Goal: Task Accomplishment & Management: Manage account settings

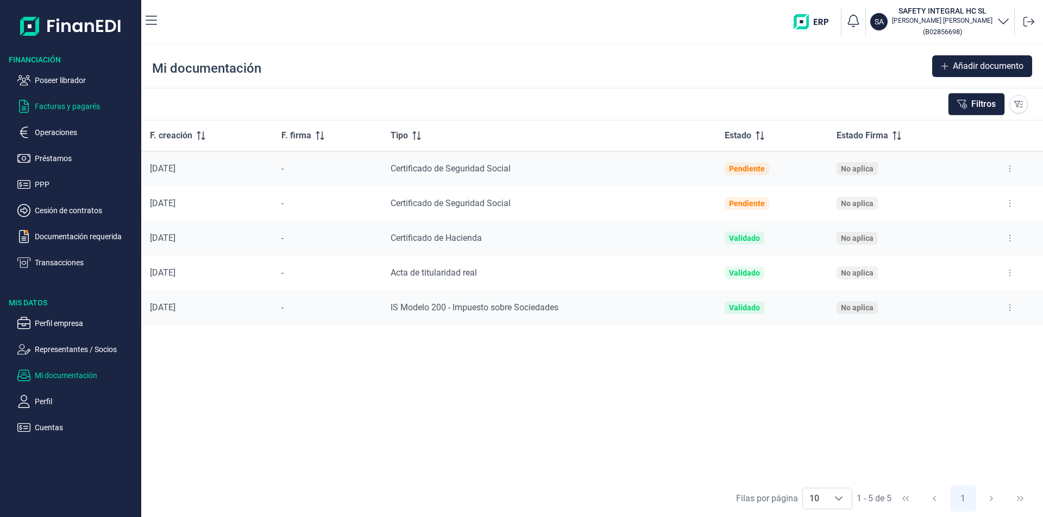
click at [81, 106] on p "Facturas y pagarés" at bounding box center [86, 106] width 102 height 13
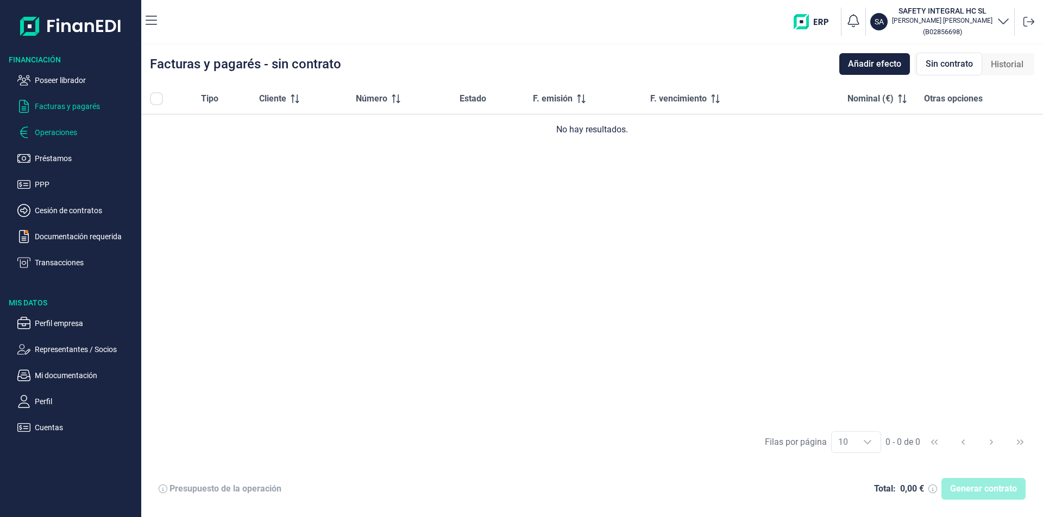
click at [64, 130] on p "Operaciones" at bounding box center [86, 132] width 102 height 13
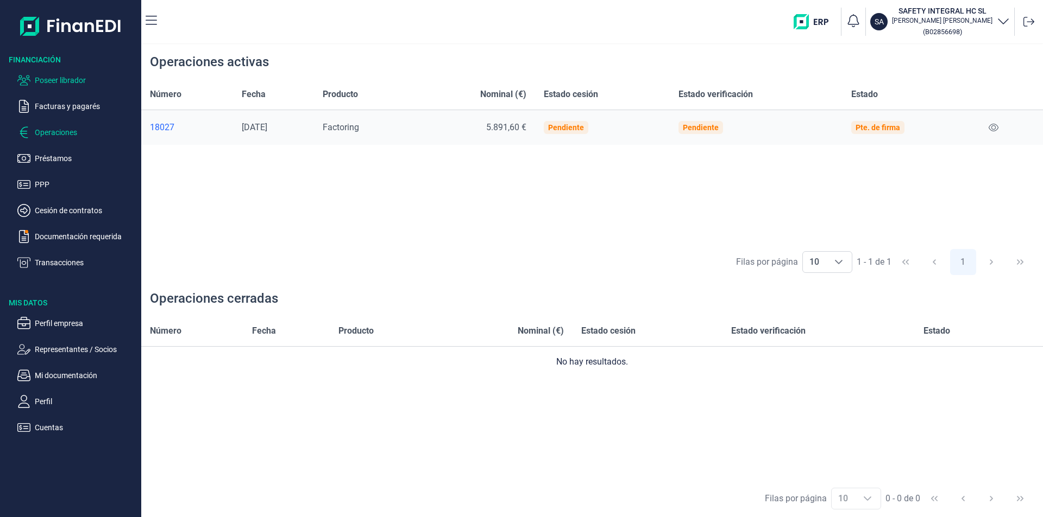
click at [54, 78] on p "Poseer librador" at bounding box center [86, 80] width 102 height 13
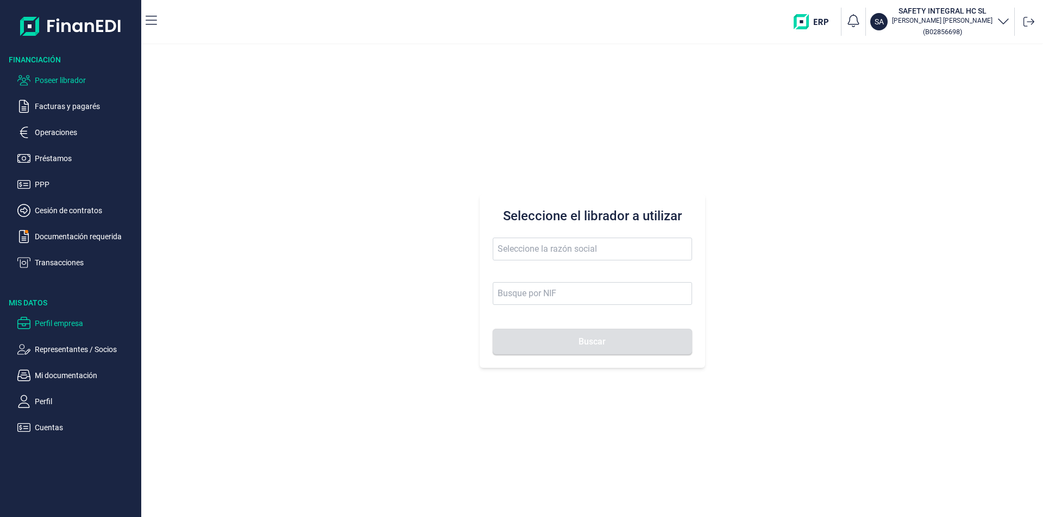
click at [72, 320] on p "Perfil empresa" at bounding box center [86, 323] width 102 height 13
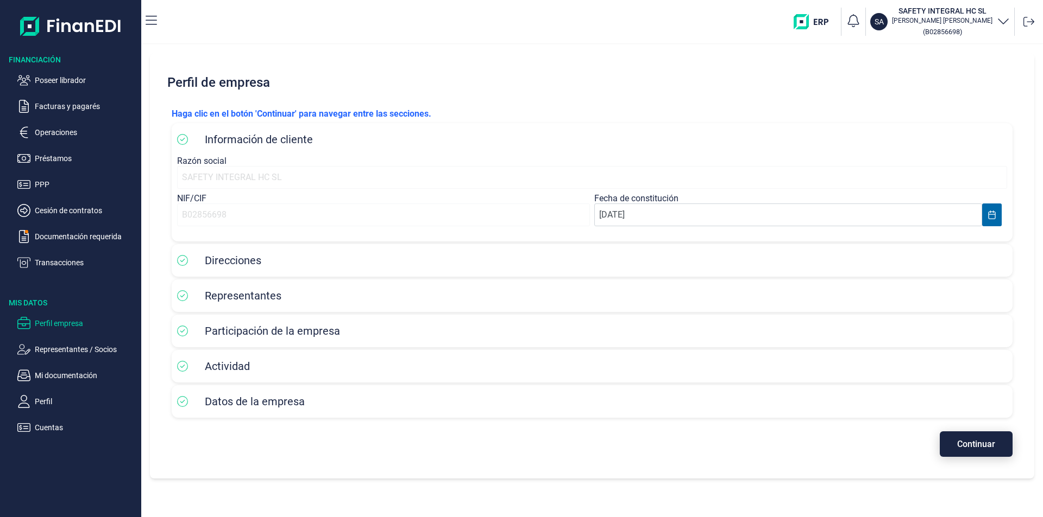
click at [965, 444] on span "Continuar" at bounding box center [976, 444] width 38 height 8
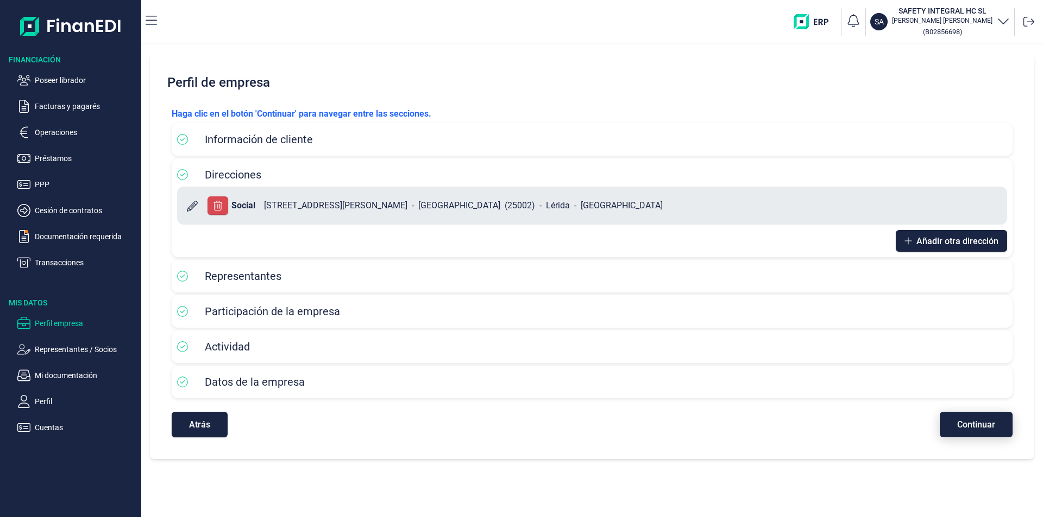
click at [972, 422] on span "Continuar" at bounding box center [976, 425] width 38 height 8
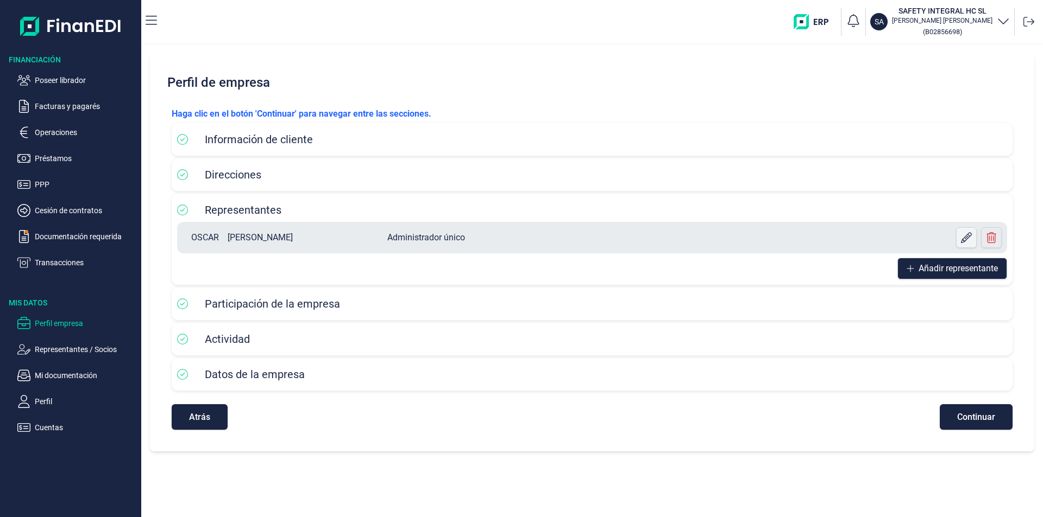
click at [963, 234] on icon at bounding box center [966, 237] width 11 height 11
select select "ES"
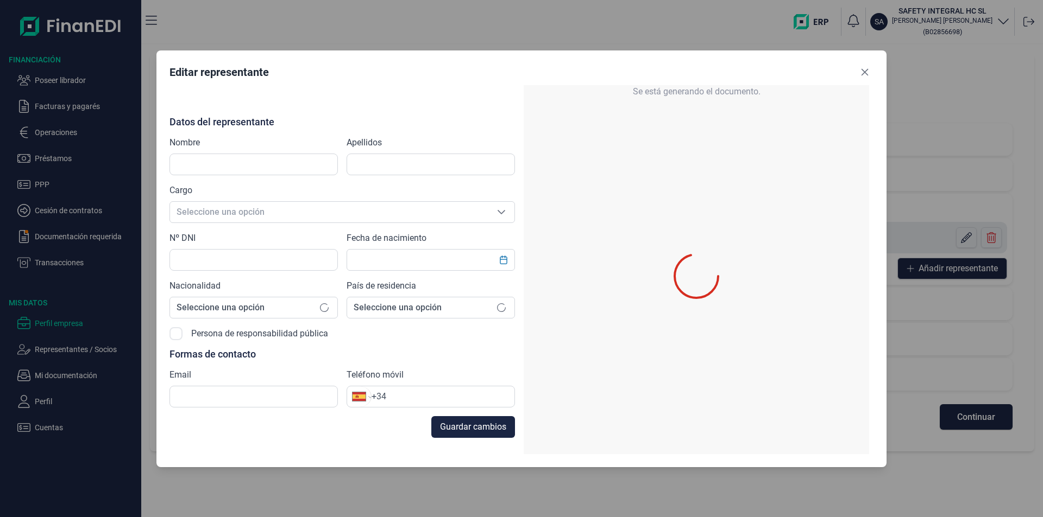
type input "OSCAR"
type input "[PERSON_NAME]"
type input "43746397Y"
type input "[PERSON_NAME][EMAIL_ADDRESS][DOMAIN_NAME]"
type input "[PHONE_NUMBER]"
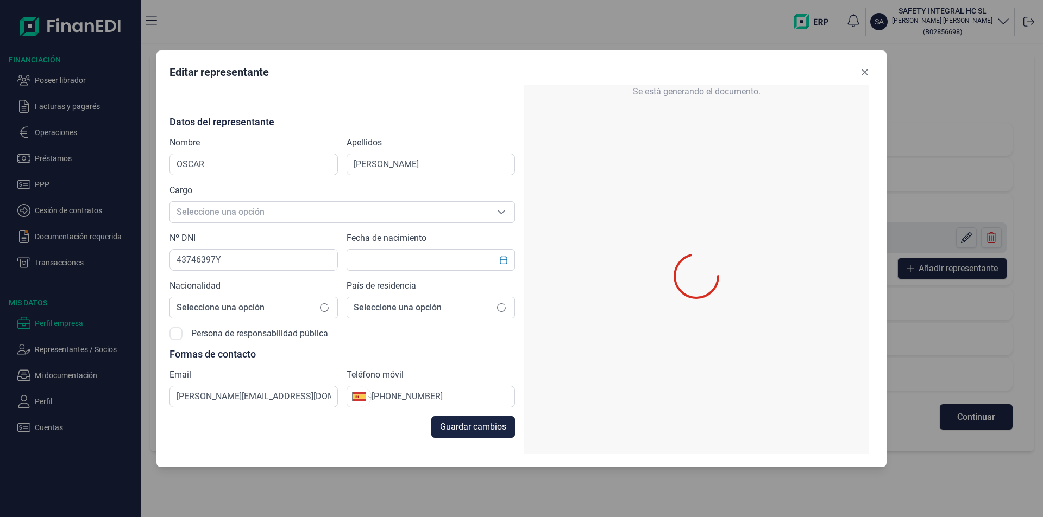
type input "[DATE]"
drag, startPoint x: 866, startPoint y: 71, endPoint x: 909, endPoint y: 180, distance: 117.3
click at [866, 71] on icon "Close" at bounding box center [864, 71] width 7 height 7
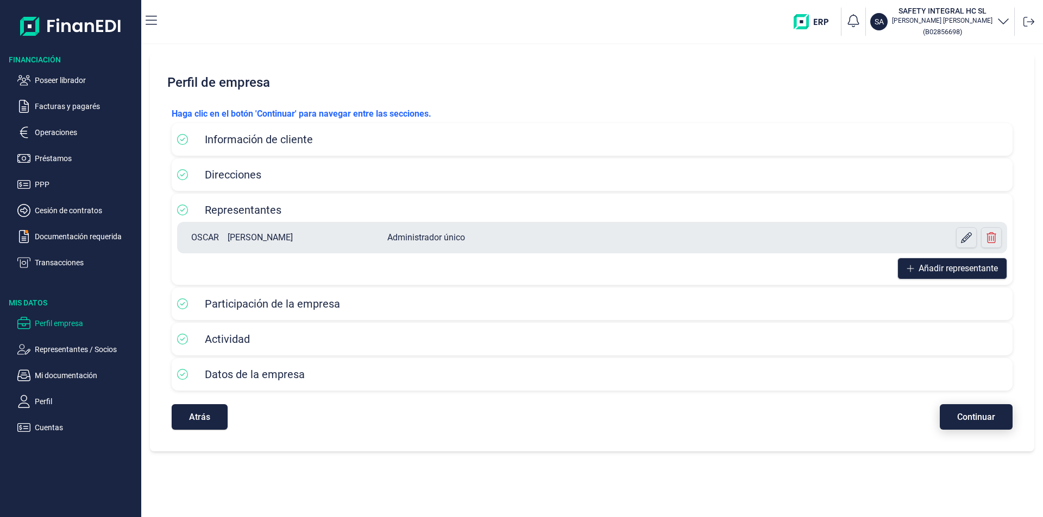
click at [969, 418] on span "Continuar" at bounding box center [976, 417] width 38 height 8
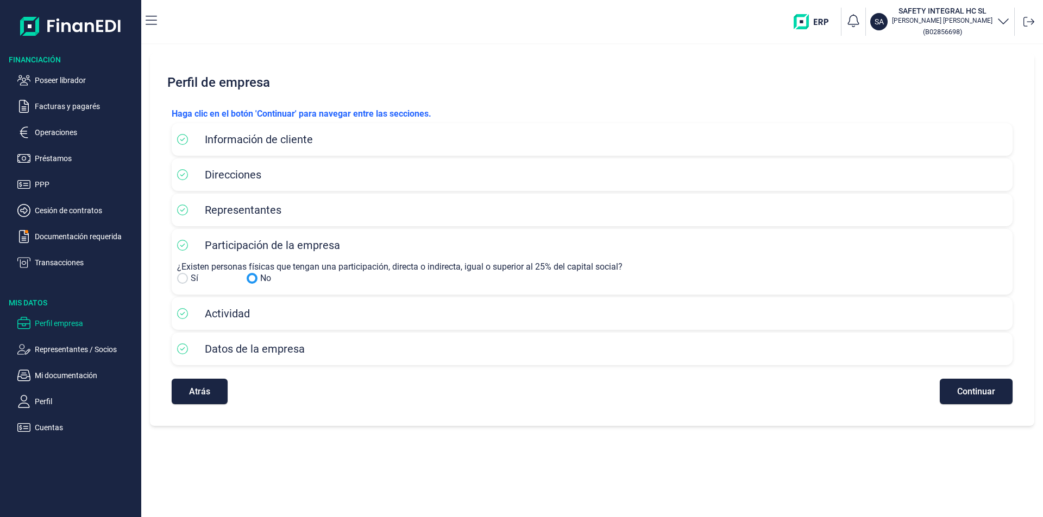
click at [182, 277] on input "No" at bounding box center [182, 278] width 11 height 11
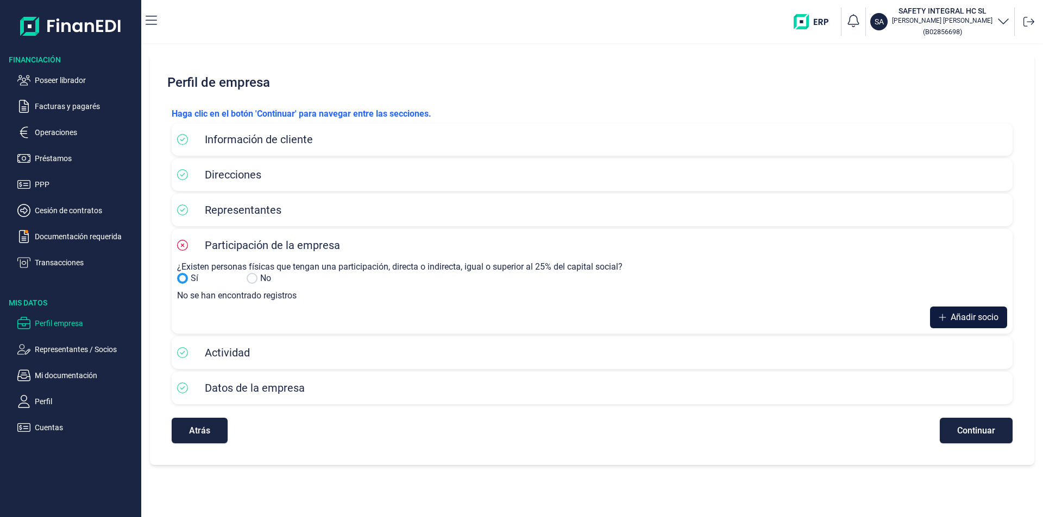
click at [961, 315] on span "Añadir socio" at bounding box center [974, 317] width 48 height 13
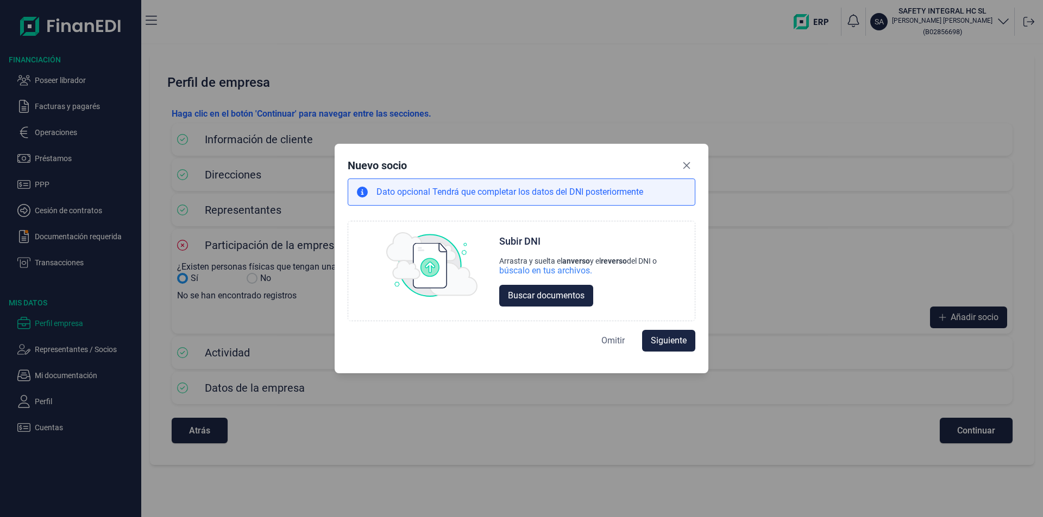
click at [617, 338] on span "Omitir" at bounding box center [612, 340] width 23 height 13
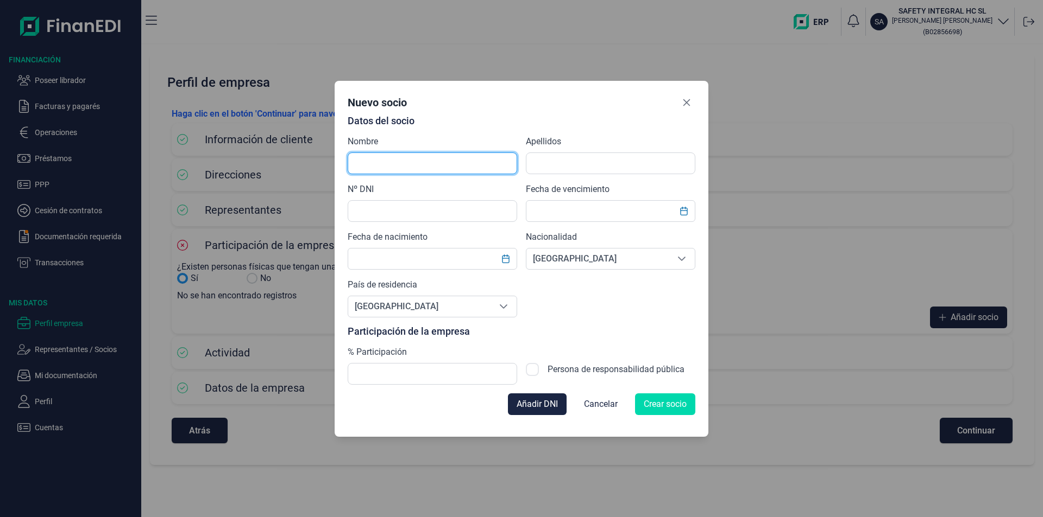
click at [376, 153] on input "text" at bounding box center [432, 164] width 169 height 22
type input "o"
type input "OSCAR"
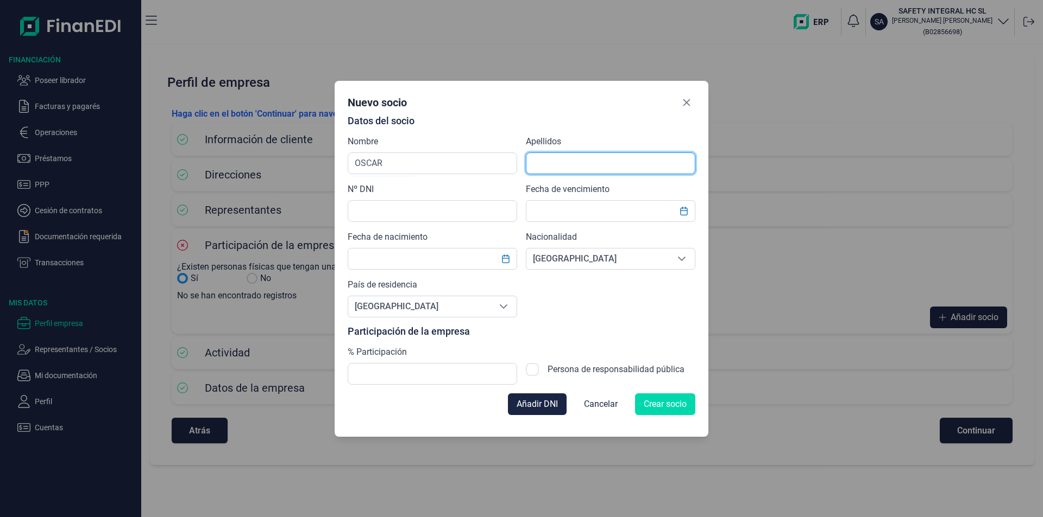
click at [557, 162] on input "text" at bounding box center [610, 164] width 169 height 22
type input "[PERSON_NAME]"
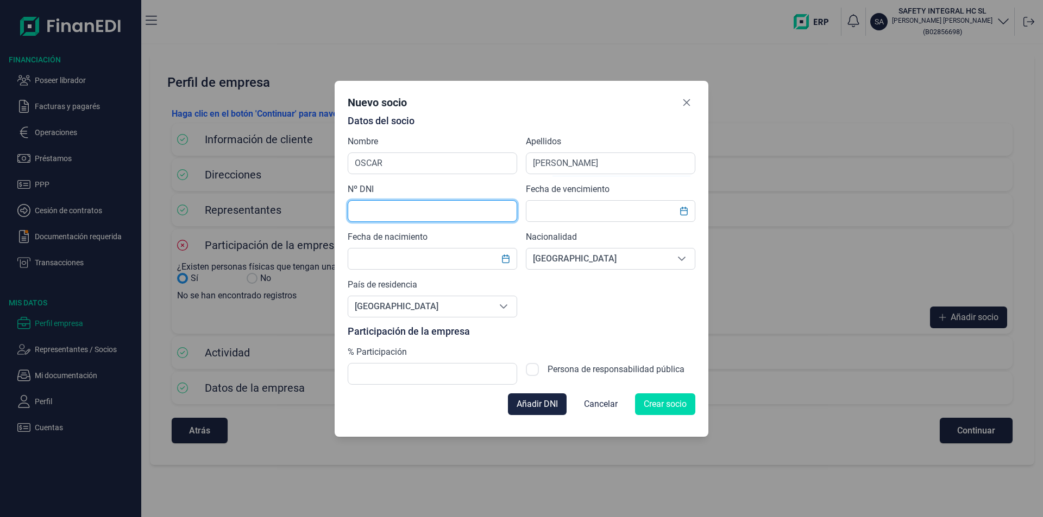
click at [395, 214] on input "text" at bounding box center [432, 211] width 169 height 22
type input "43746397Y"
click at [555, 213] on input "text" at bounding box center [610, 211] width 169 height 22
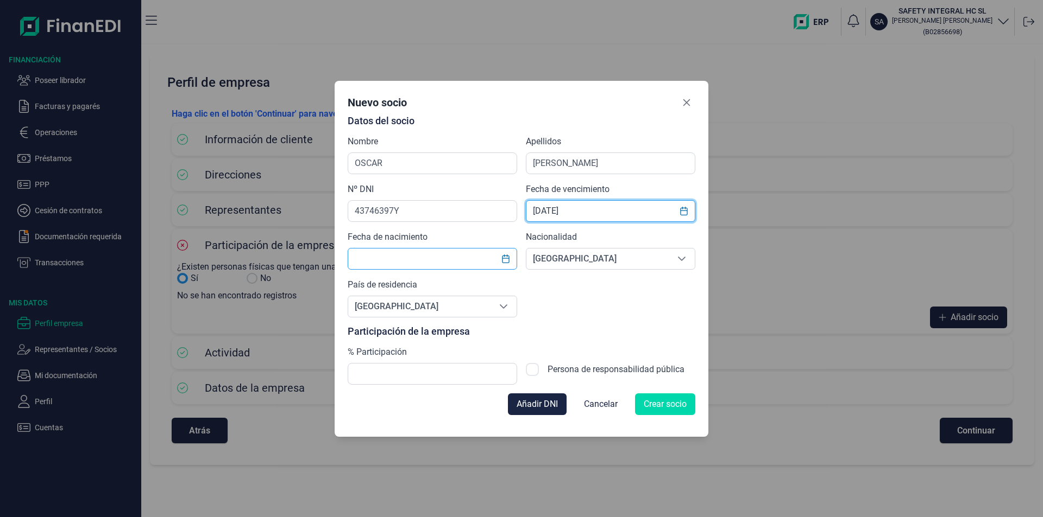
type input "[DATE]"
click at [389, 257] on input "text" at bounding box center [432, 259] width 169 height 22
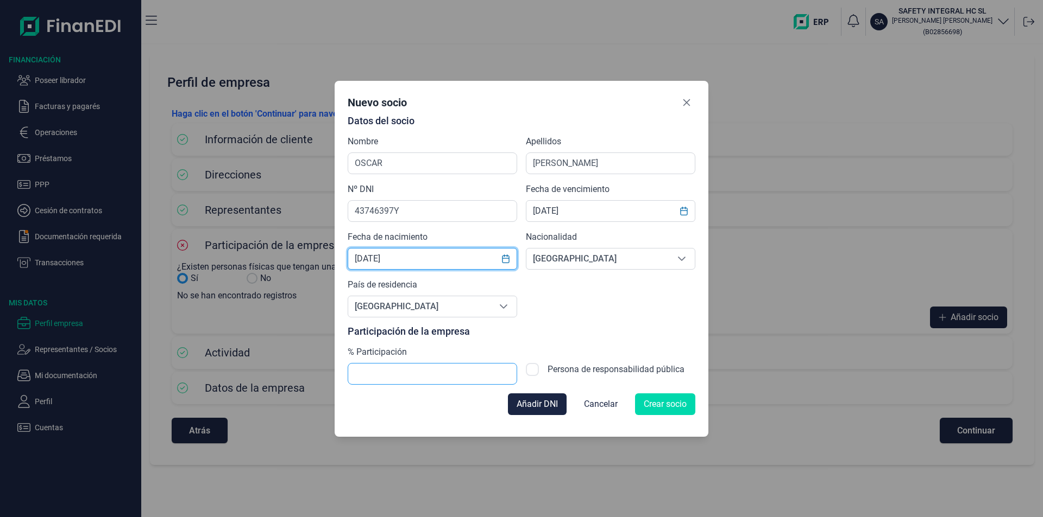
type input "[DATE]"
click at [405, 376] on input "text" at bounding box center [432, 374] width 169 height 22
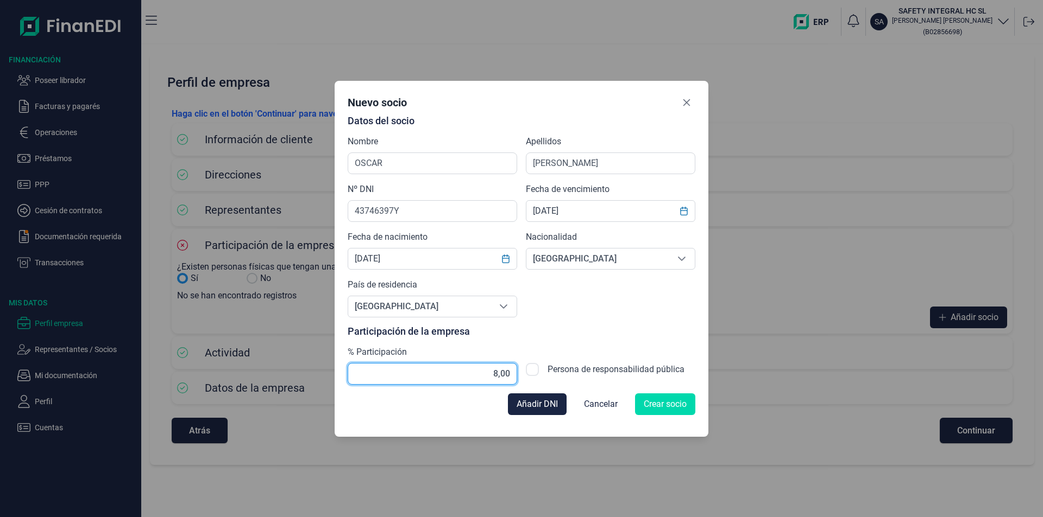
type input "80,00"
click at [656, 402] on span "Crear socio" at bounding box center [664, 404] width 43 height 13
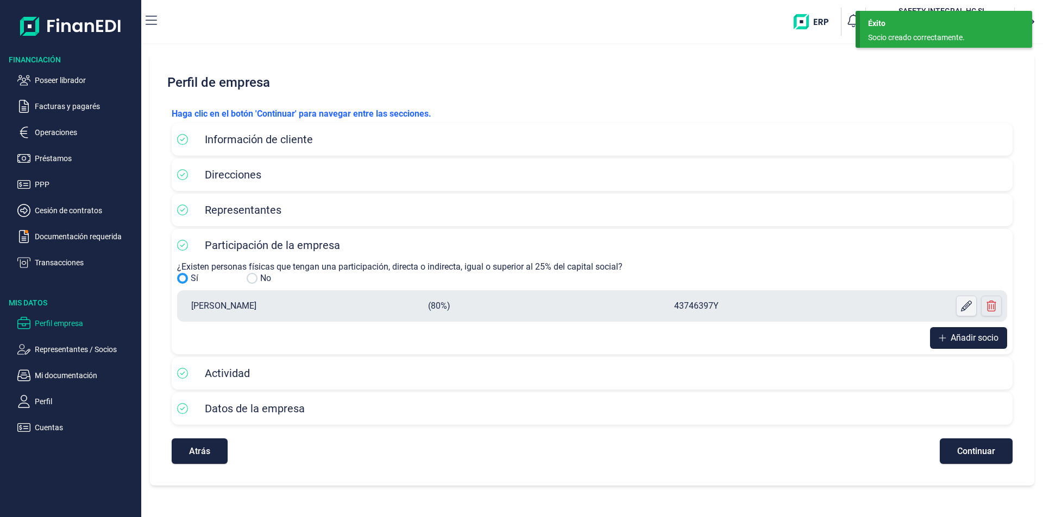
click at [969, 307] on icon at bounding box center [966, 306] width 11 height 11
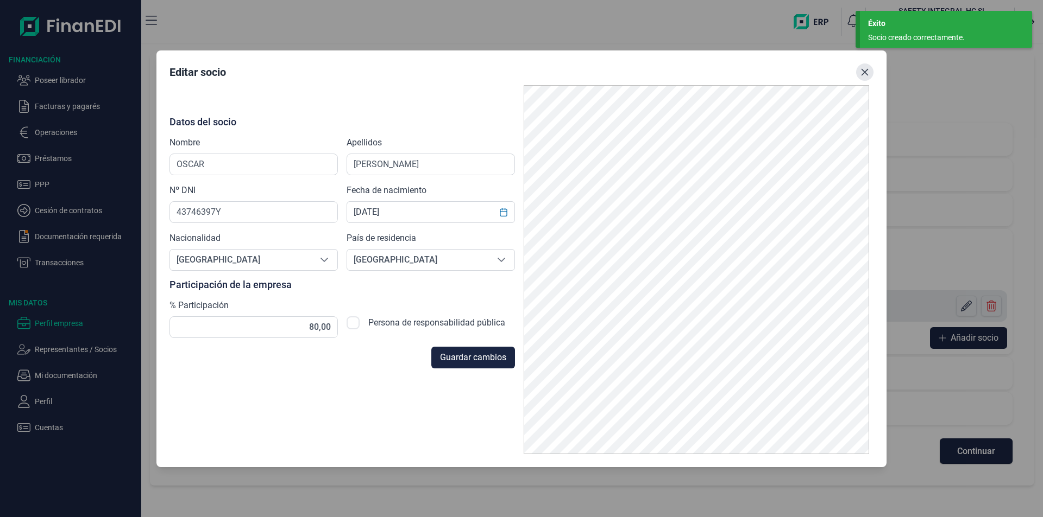
click at [866, 71] on icon "Close" at bounding box center [864, 72] width 9 height 9
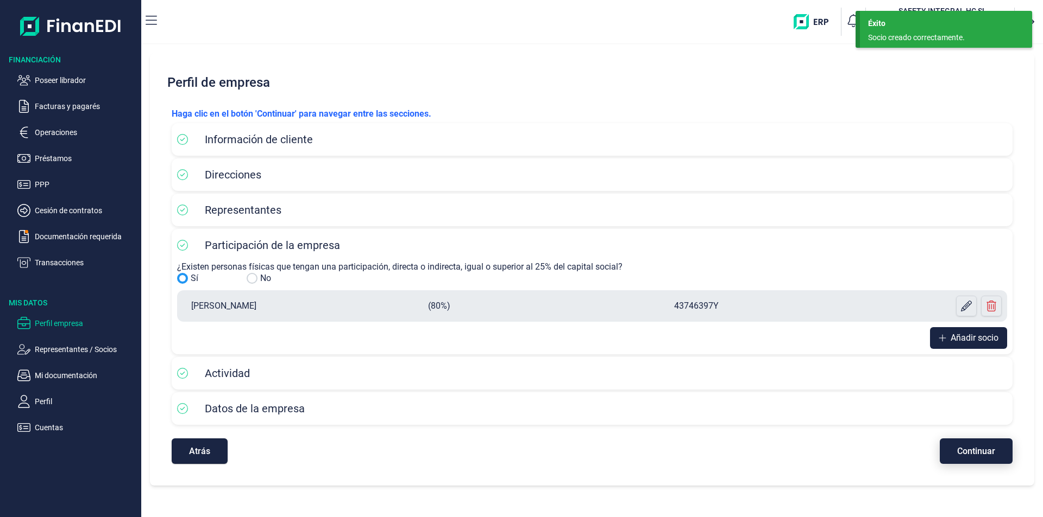
click at [962, 450] on span "Continuar" at bounding box center [976, 451] width 38 height 8
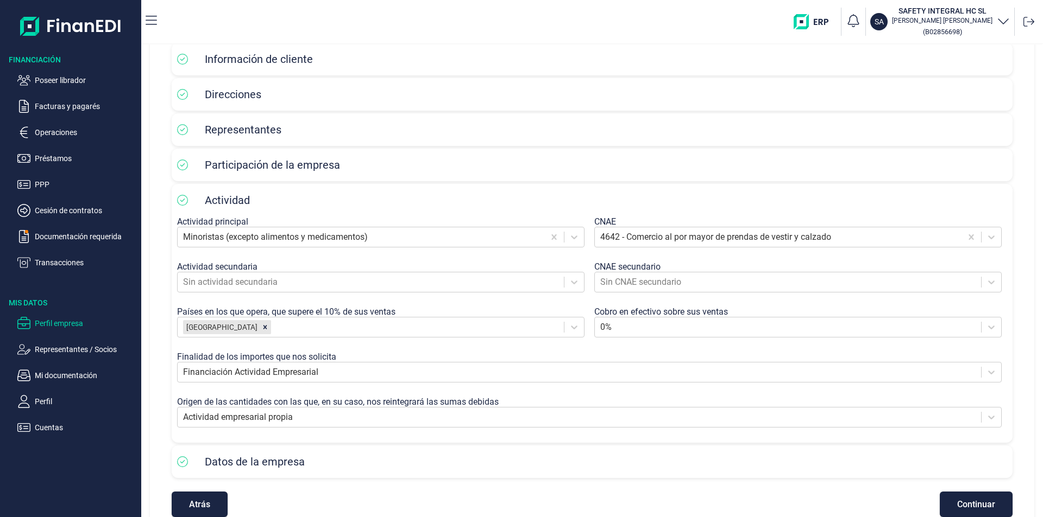
scroll to position [102, 0]
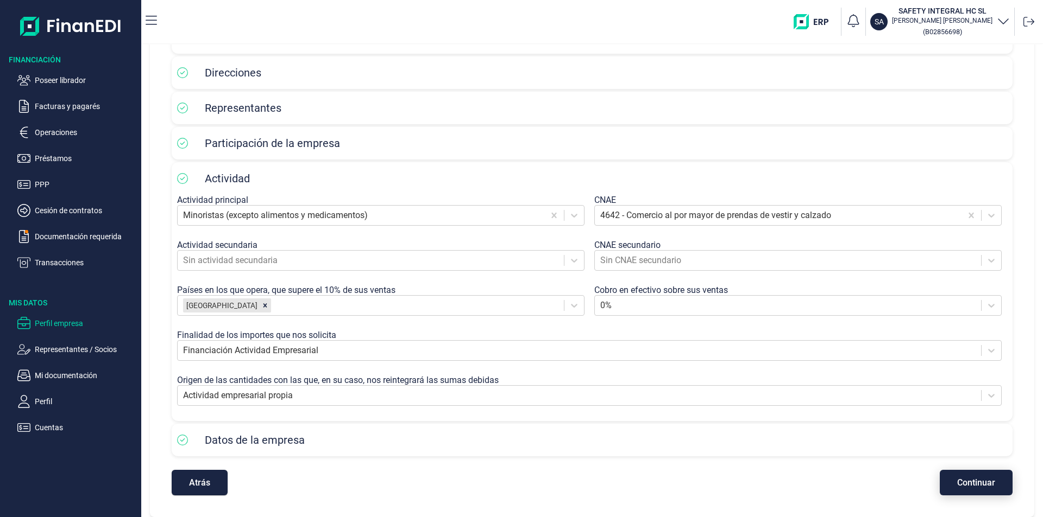
click at [984, 489] on button "Continuar" at bounding box center [975, 483] width 73 height 26
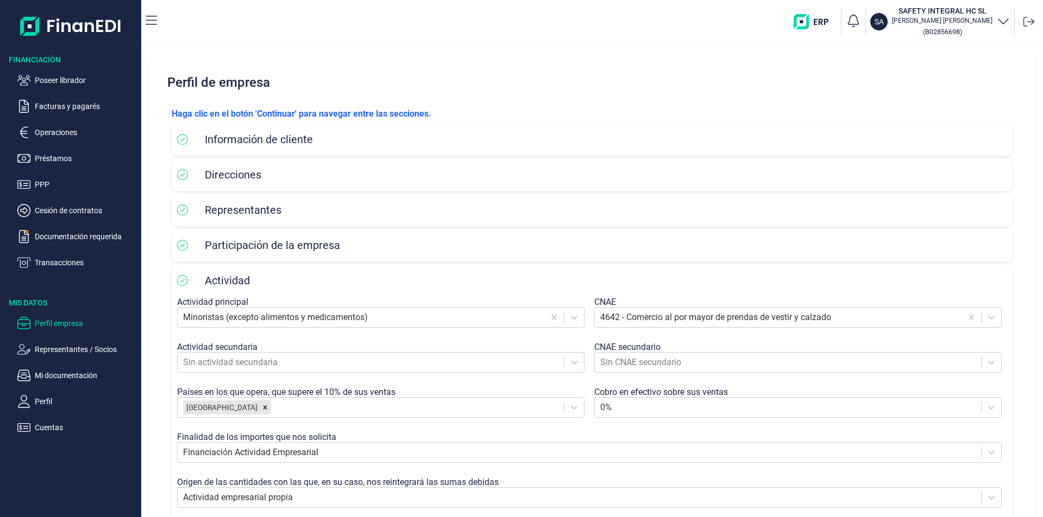
select select "ES"
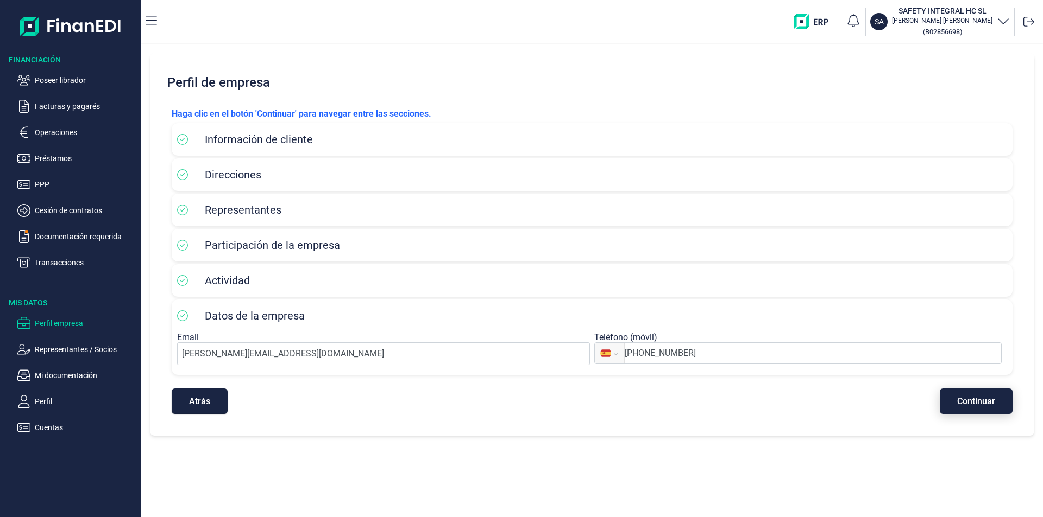
click at [965, 401] on span "Continuar" at bounding box center [976, 401] width 38 height 8
click at [66, 206] on p "Cesión de contratos" at bounding box center [86, 210] width 102 height 13
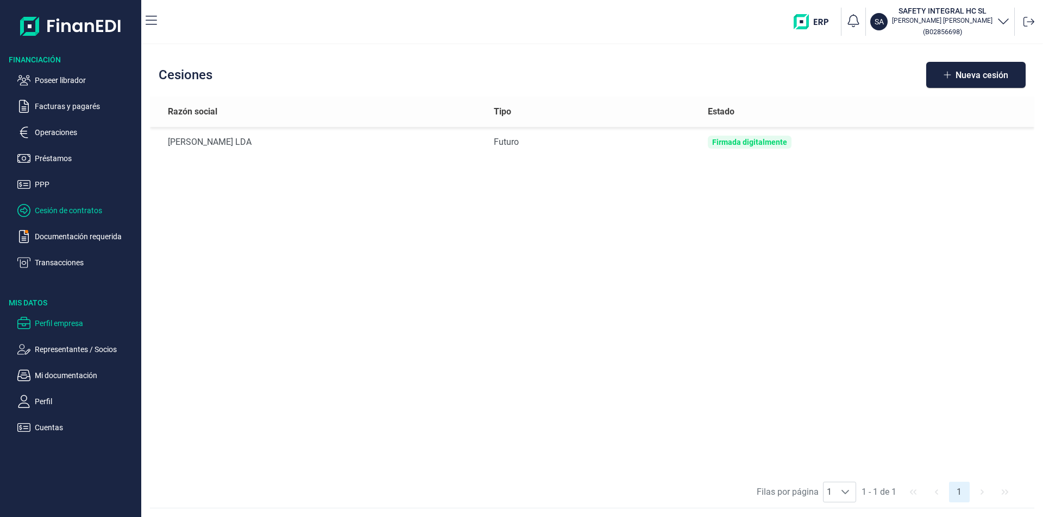
click at [56, 320] on p "Perfil empresa" at bounding box center [86, 323] width 102 height 13
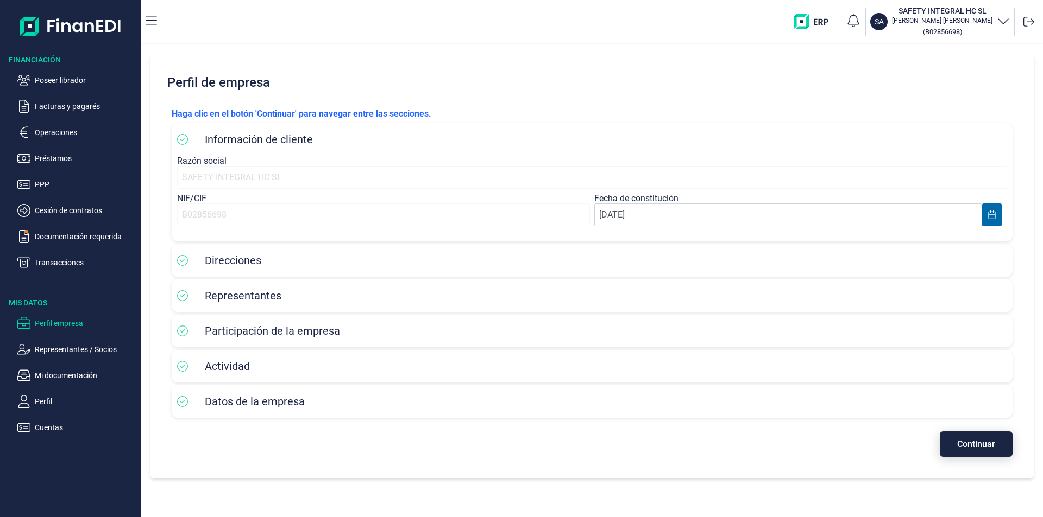
click at [970, 444] on span "Continuar" at bounding box center [976, 444] width 38 height 8
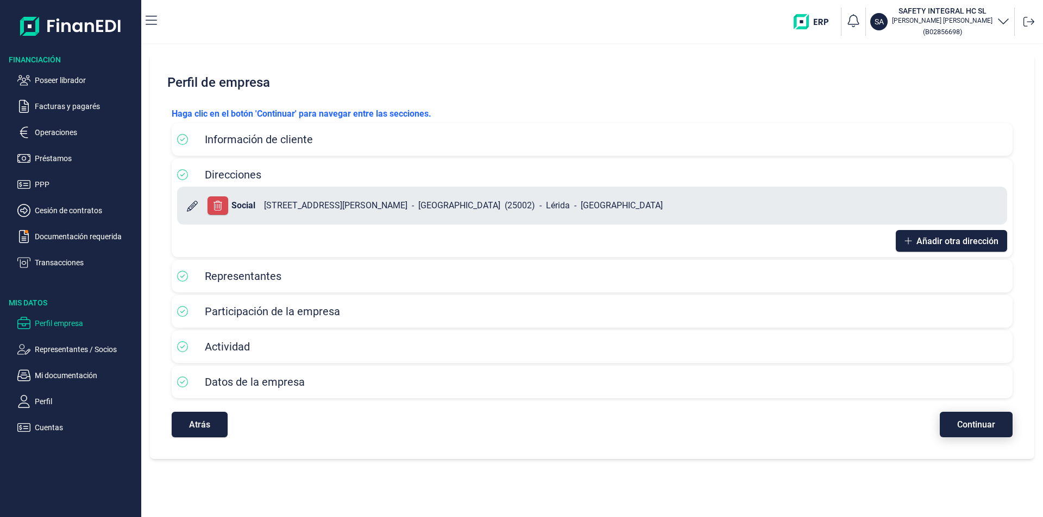
click at [980, 422] on span "Continuar" at bounding box center [976, 425] width 38 height 8
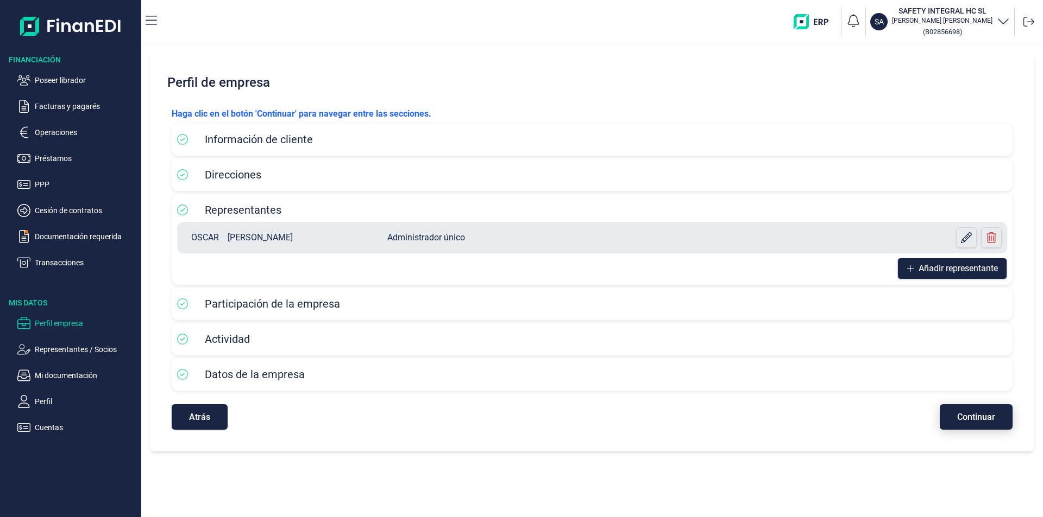
click at [978, 417] on span "Continuar" at bounding box center [976, 417] width 38 height 8
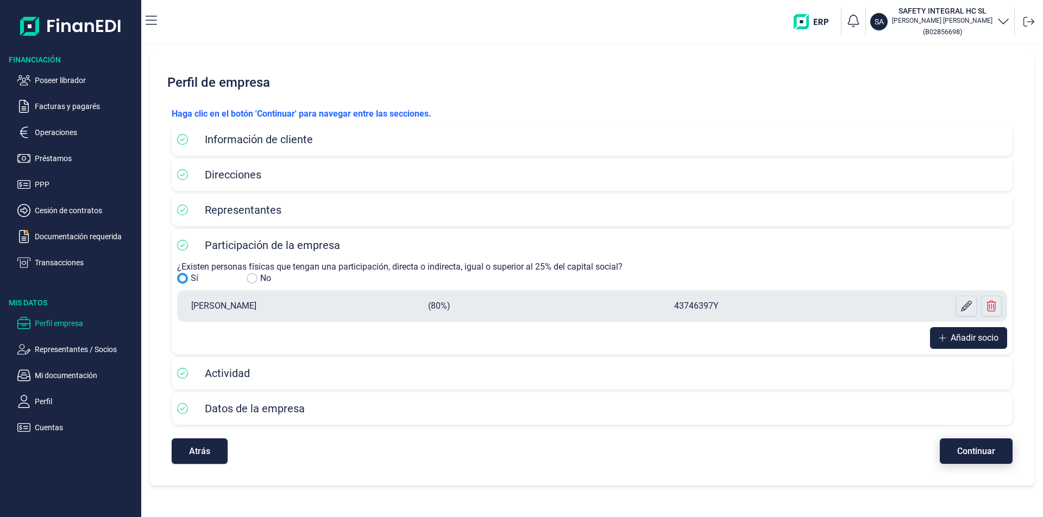
click at [965, 449] on span "Continuar" at bounding box center [976, 451] width 38 height 8
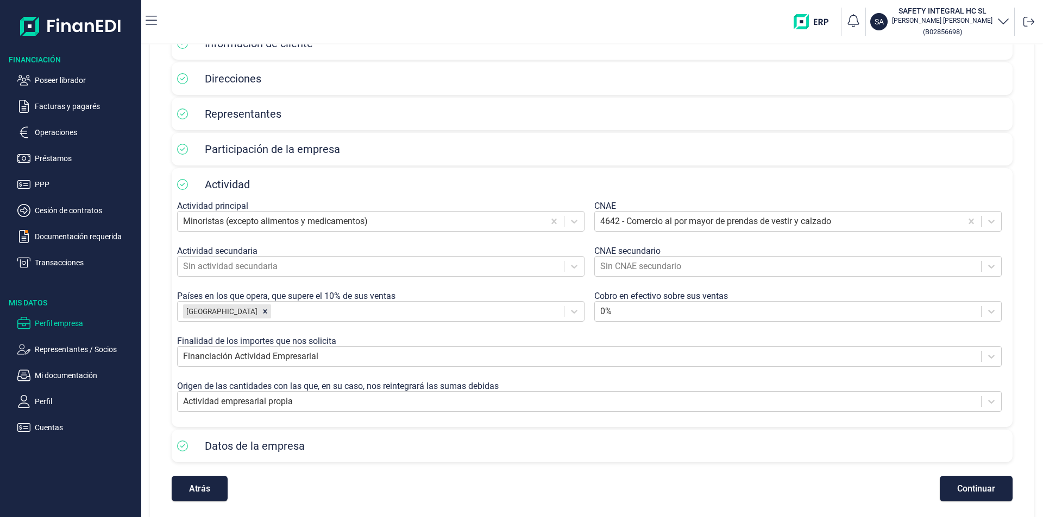
scroll to position [102, 0]
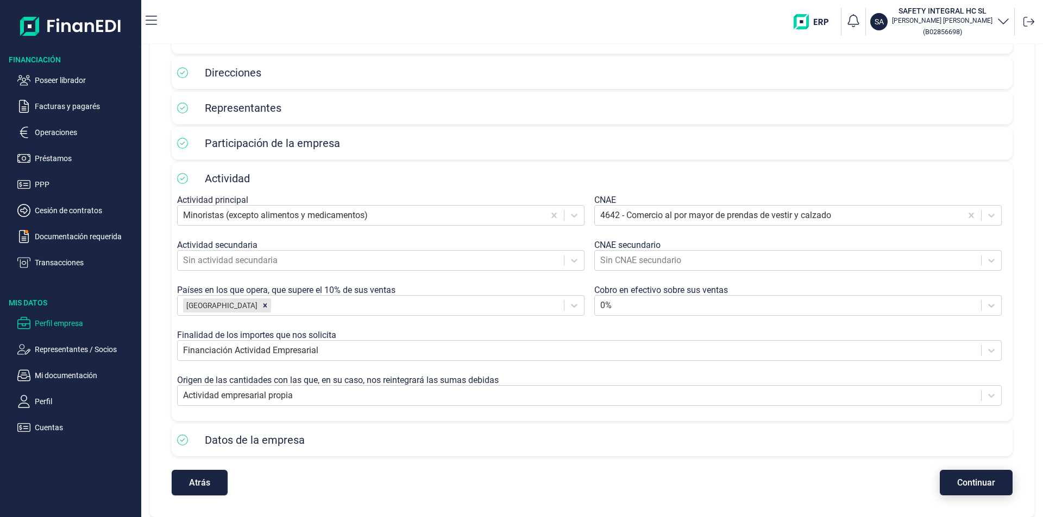
click at [957, 482] on span "Continuar" at bounding box center [976, 483] width 38 height 8
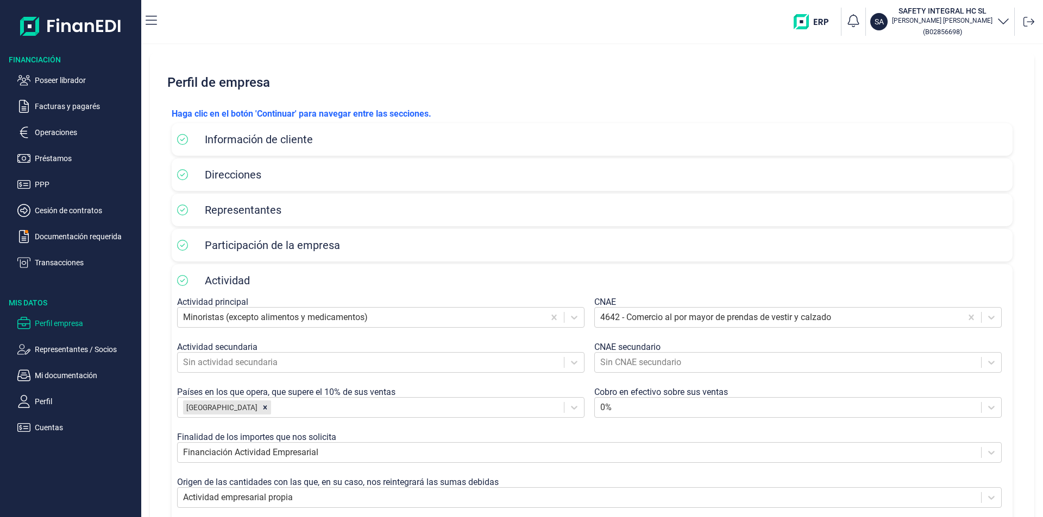
select select "ES"
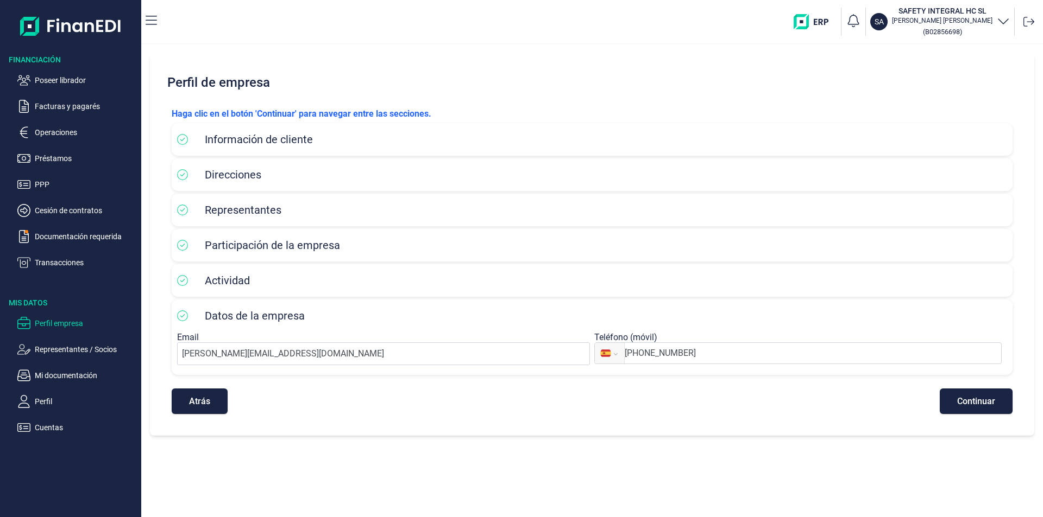
click at [971, 401] on span "Continuar" at bounding box center [976, 401] width 38 height 8
click at [68, 378] on p "Mi documentación" at bounding box center [86, 375] width 102 height 13
